Goal: Transaction & Acquisition: Purchase product/service

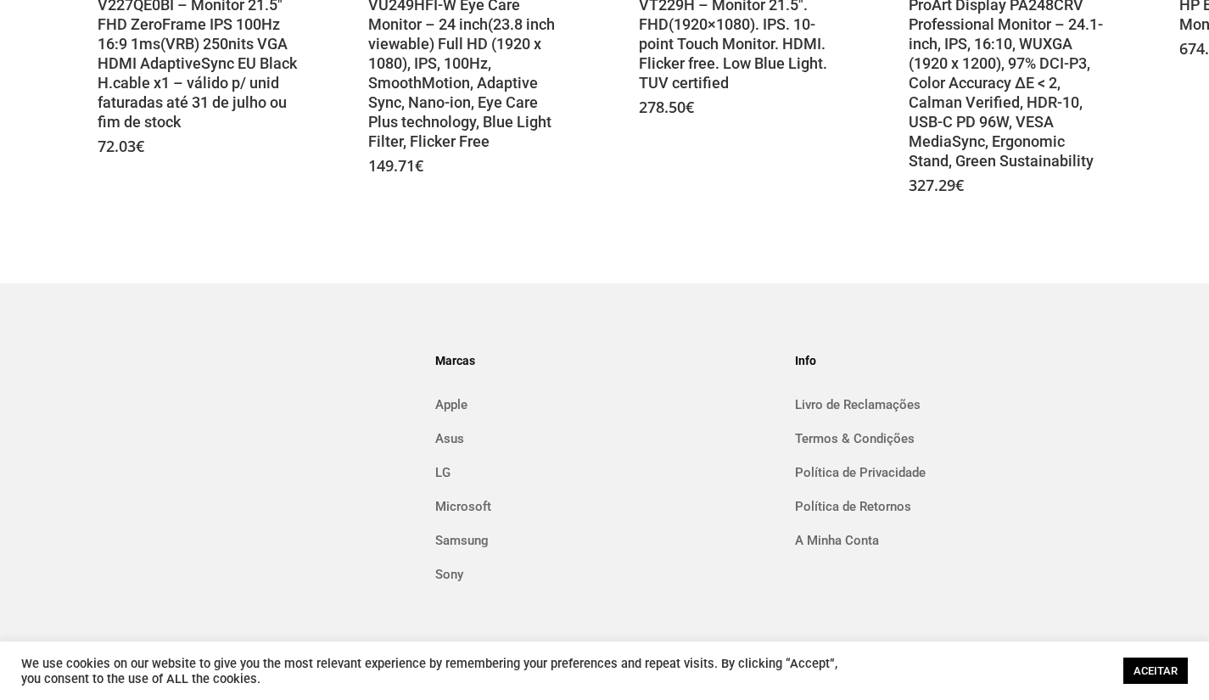
scroll to position [1053, 0]
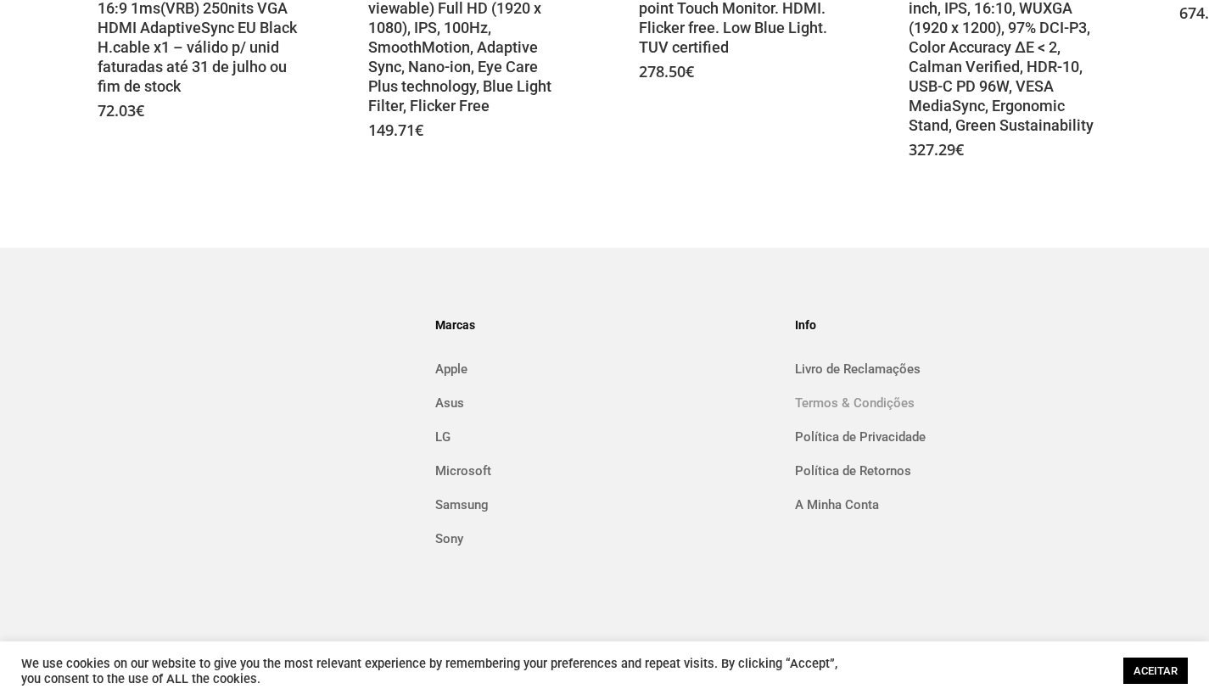
click at [844, 397] on link "Termos & Condições" at bounding box center [964, 402] width 338 height 27
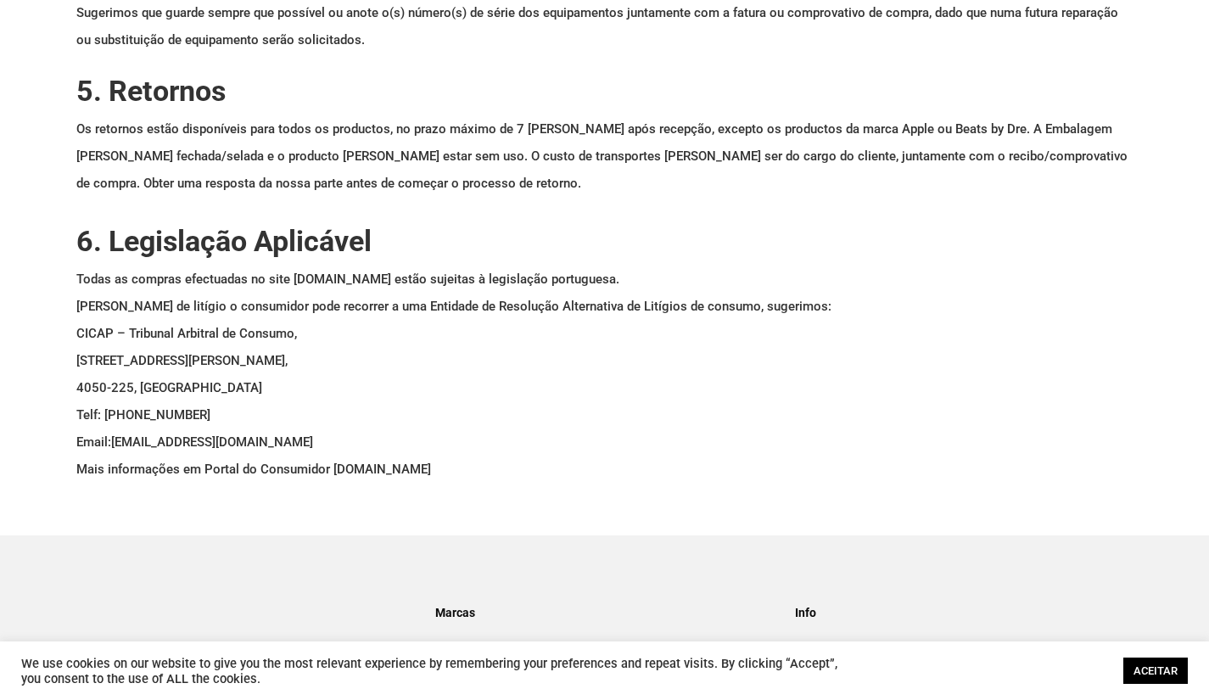
scroll to position [2375, 0]
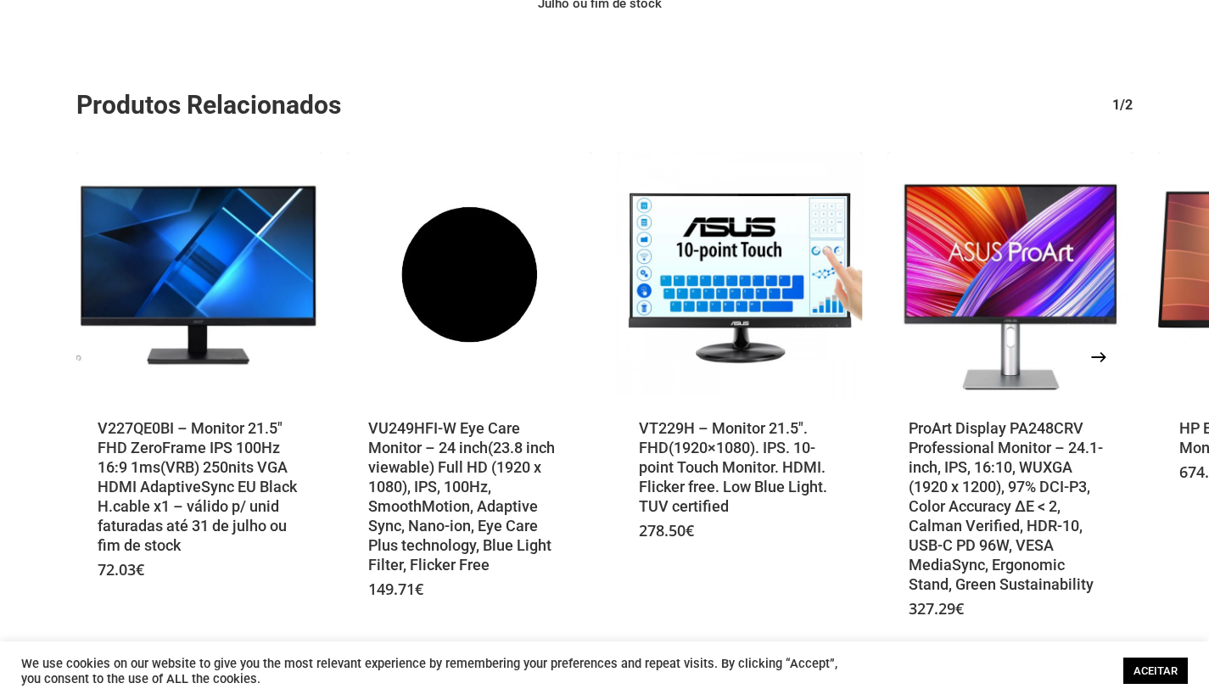
scroll to position [679, 0]
